Goal: Find specific page/section: Find specific page/section

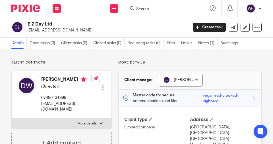
scroll to position [146, 0]
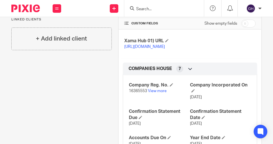
click at [149, 9] on input "Search" at bounding box center [160, 9] width 51 height 5
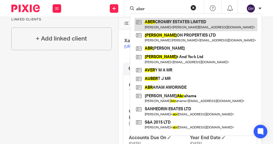
type input "aber"
click at [170, 21] on link at bounding box center [195, 24] width 123 height 13
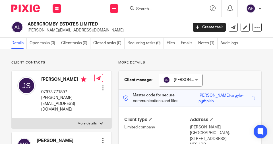
drag, startPoint x: 101, startPoint y: 24, endPoint x: 28, endPoint y: 23, distance: 72.7
click at [28, 23] on h2 "ABERCROMBY ESTATES LIMITED" at bounding box center [90, 24] width 125 height 6
copy h2 "ABERCROMBY ESTATES LIMITED"
